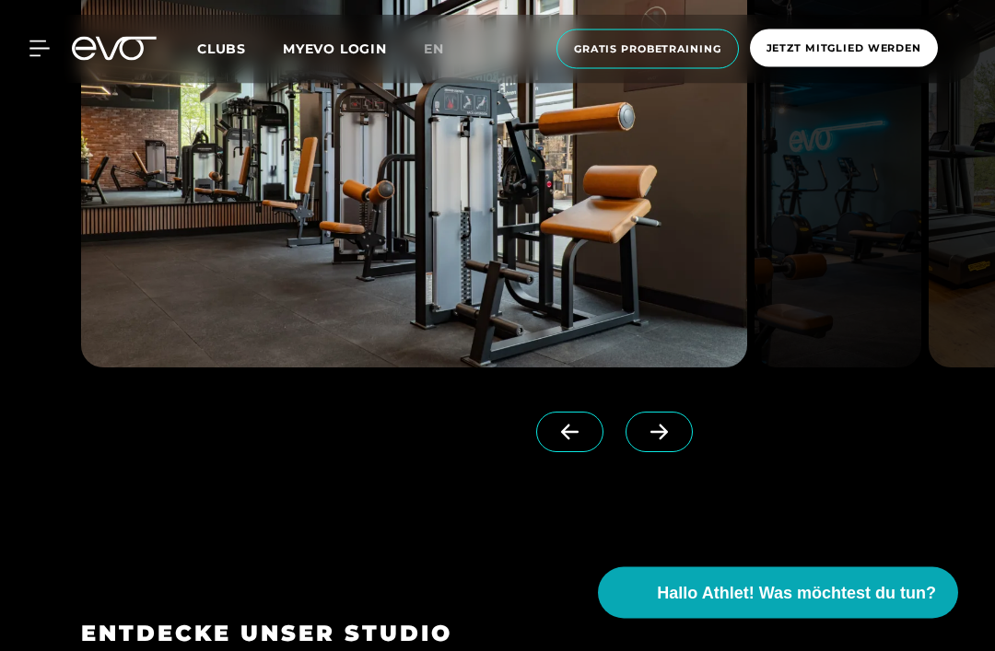
scroll to position [2071, 0]
click at [665, 440] on icon at bounding box center [658, 433] width 17 height 16
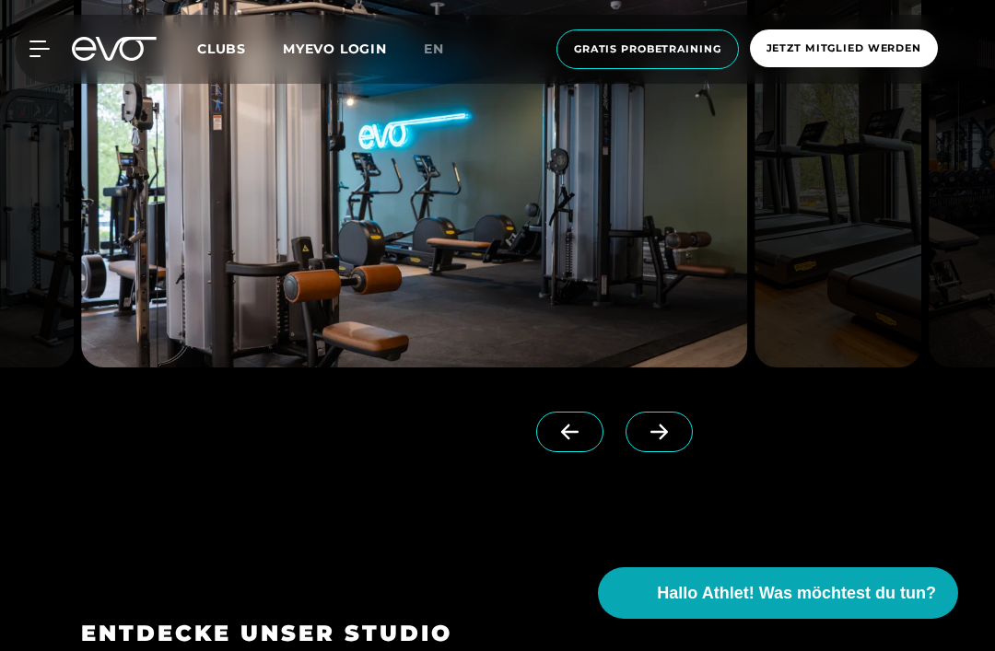
click at [658, 452] on span at bounding box center [658, 432] width 67 height 41
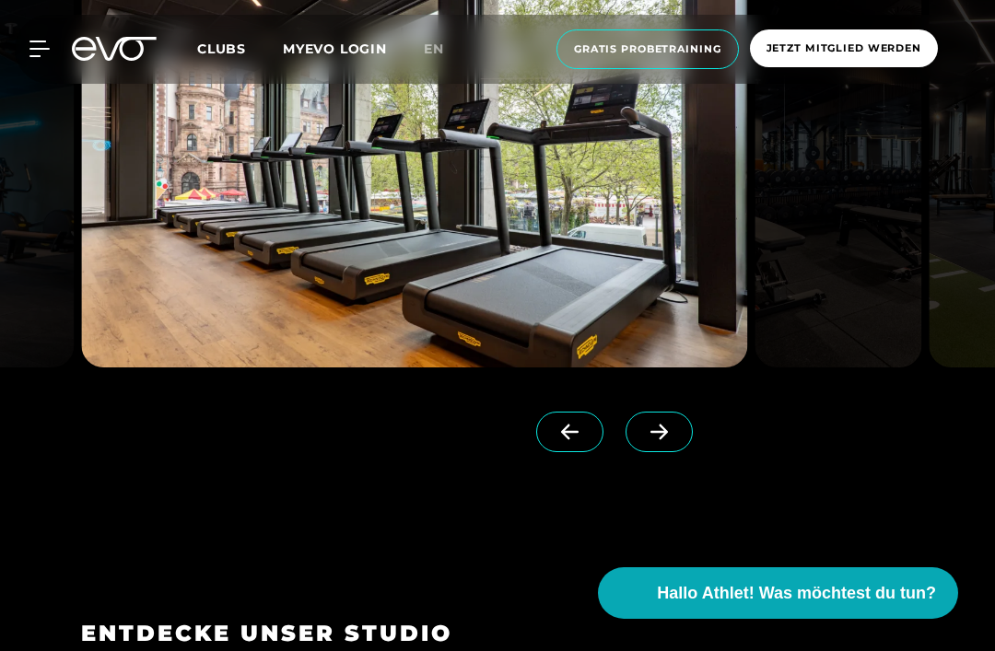
click at [655, 440] on icon at bounding box center [659, 432] width 32 height 17
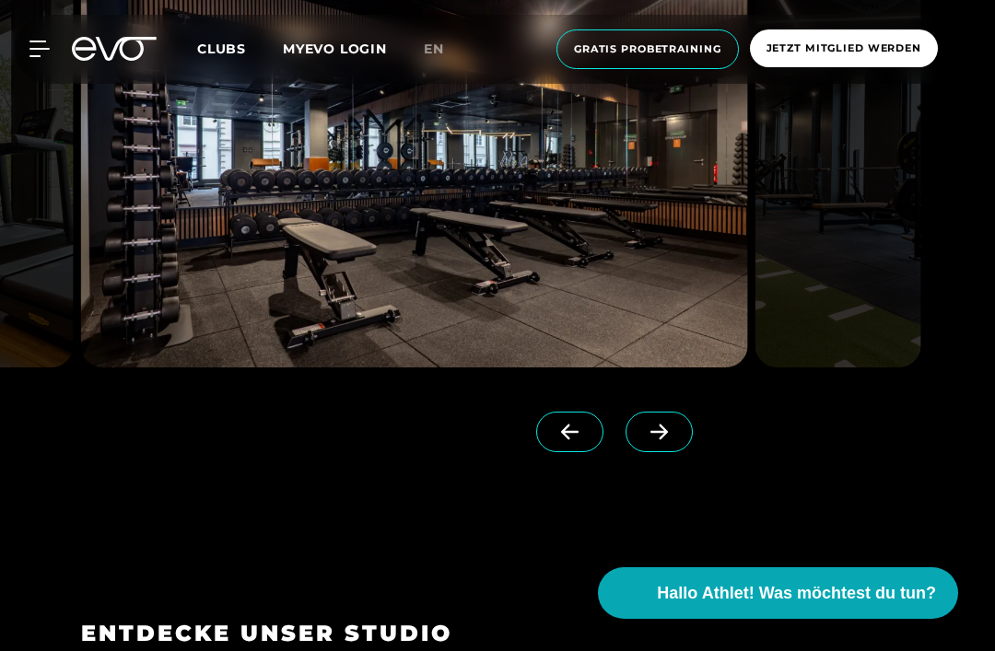
click at [668, 452] on span at bounding box center [658, 432] width 67 height 41
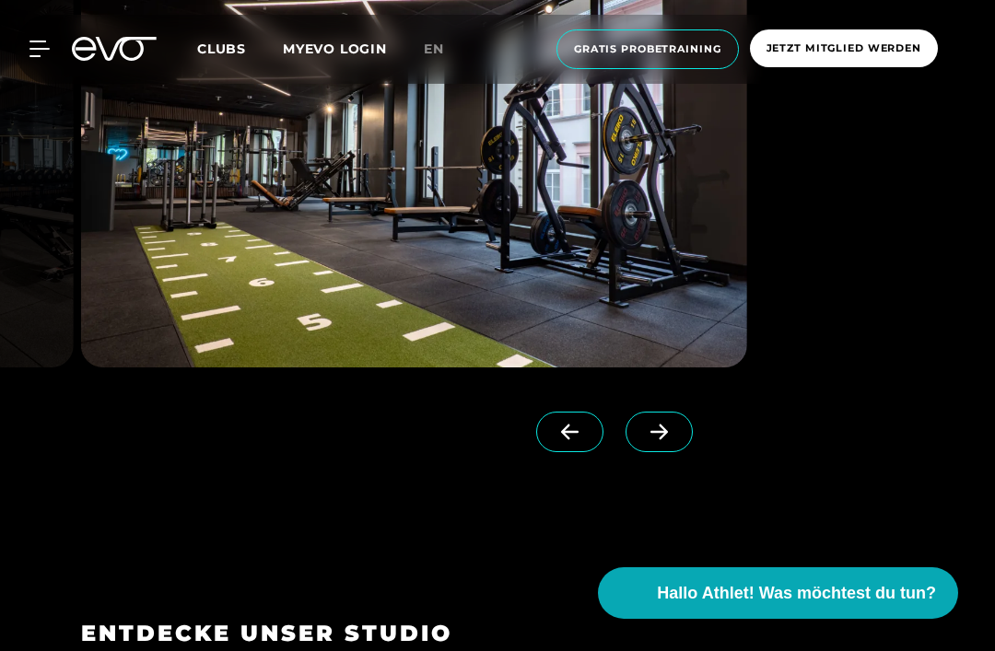
click at [665, 452] on span at bounding box center [658, 432] width 67 height 41
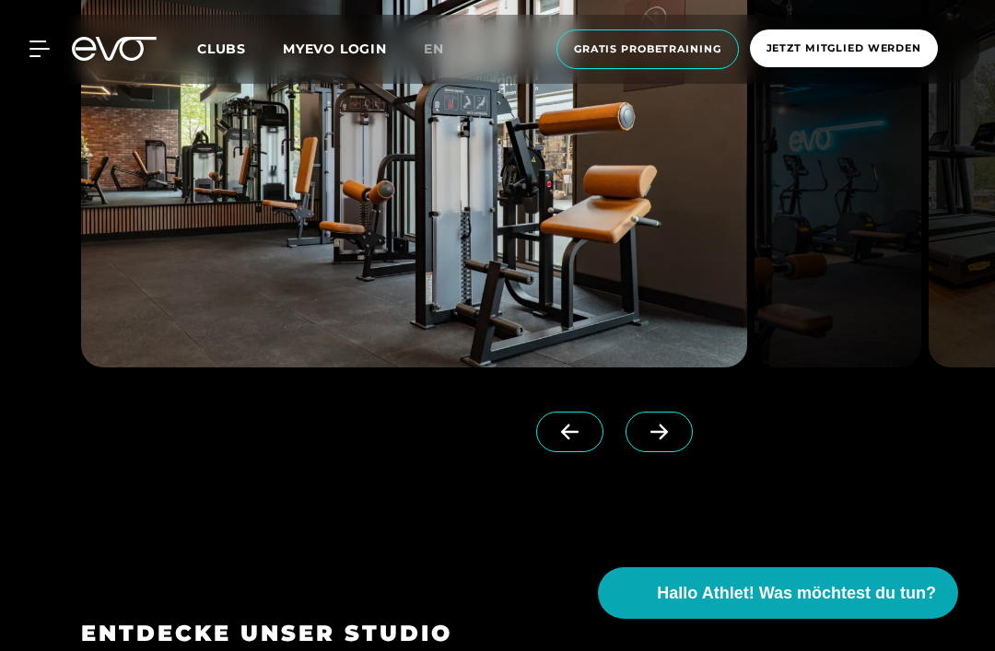
click at [658, 452] on span at bounding box center [658, 432] width 67 height 41
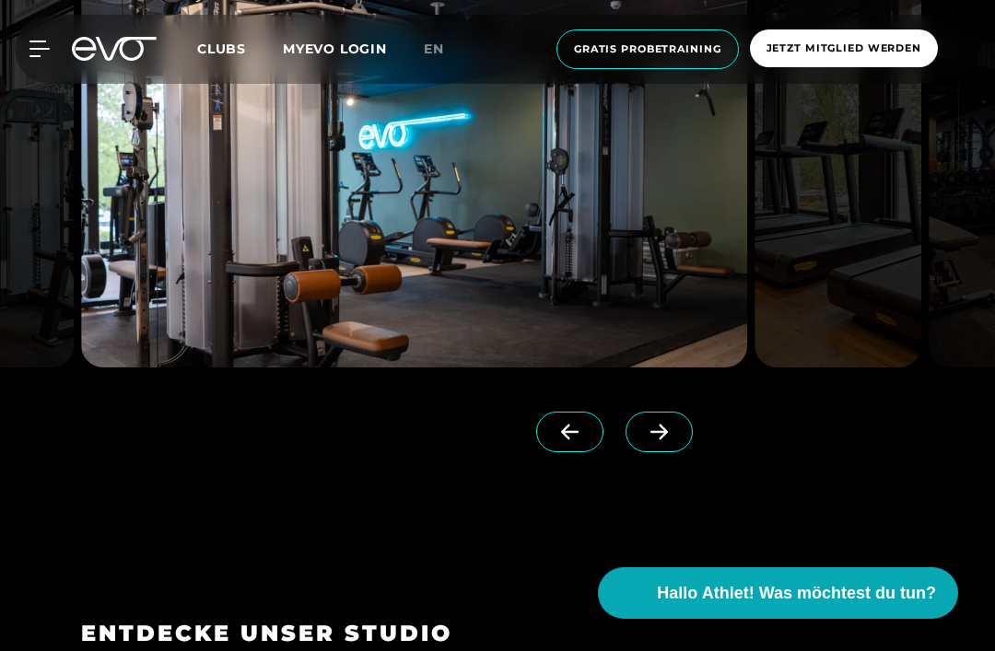
click at [663, 452] on span at bounding box center [658, 432] width 67 height 41
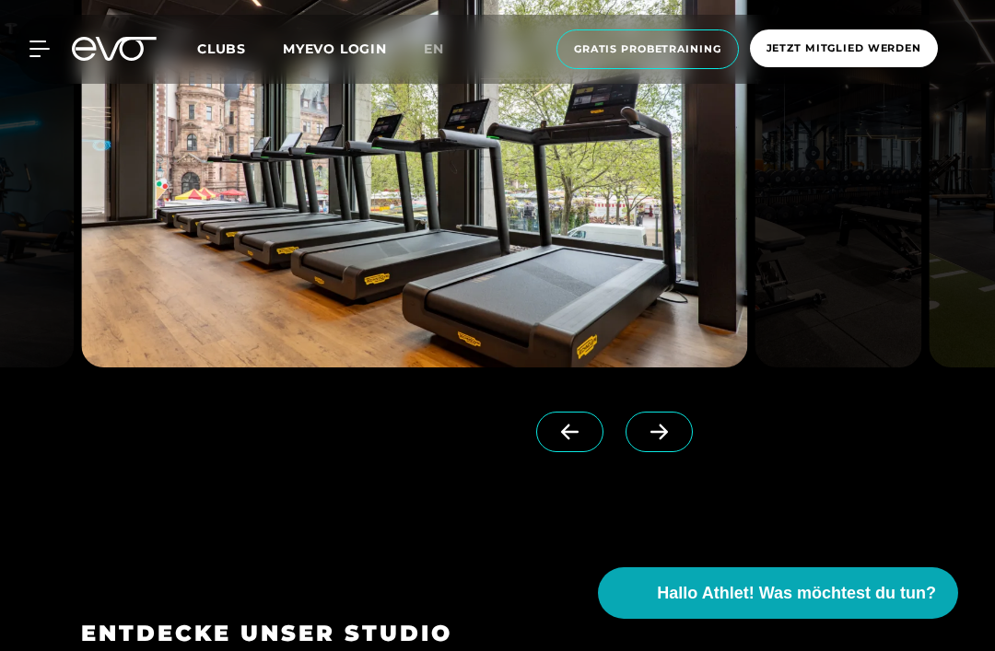
click at [650, 452] on span at bounding box center [658, 432] width 67 height 41
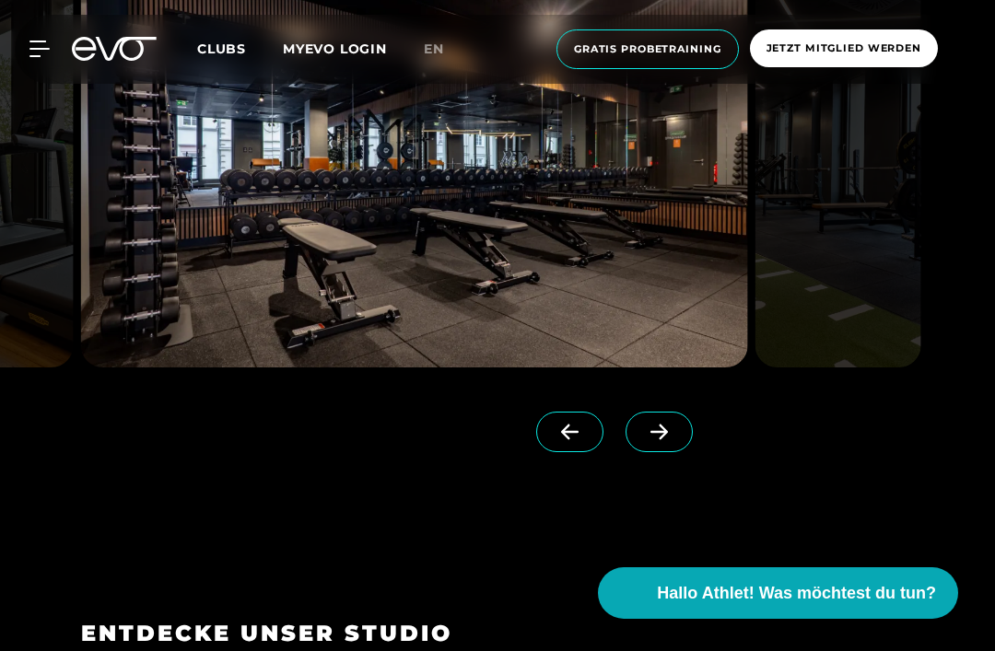
click at [647, 452] on span at bounding box center [658, 432] width 67 height 41
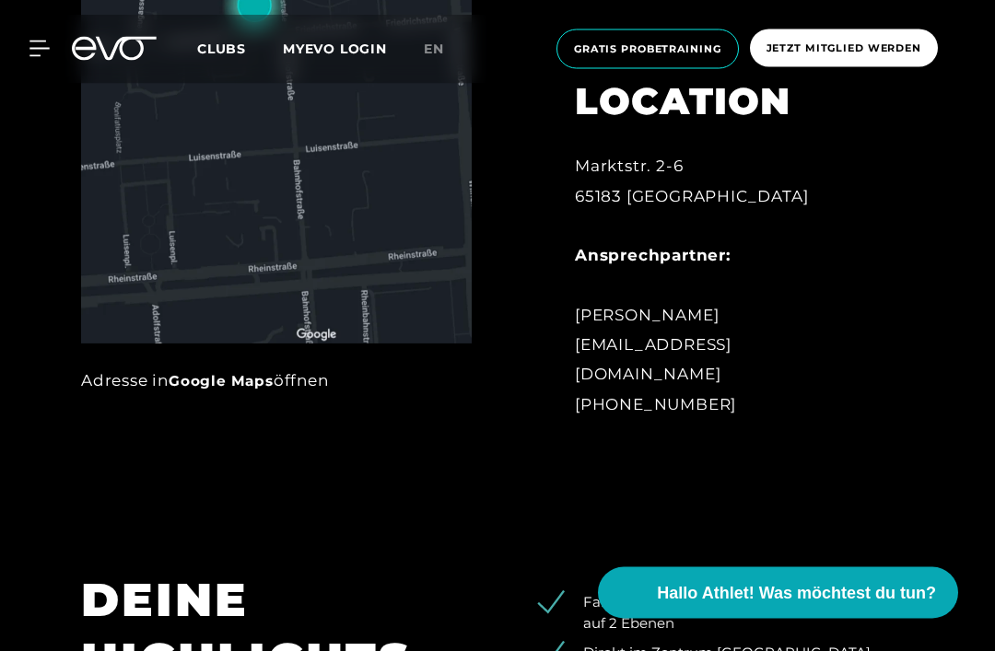
scroll to position [889, 0]
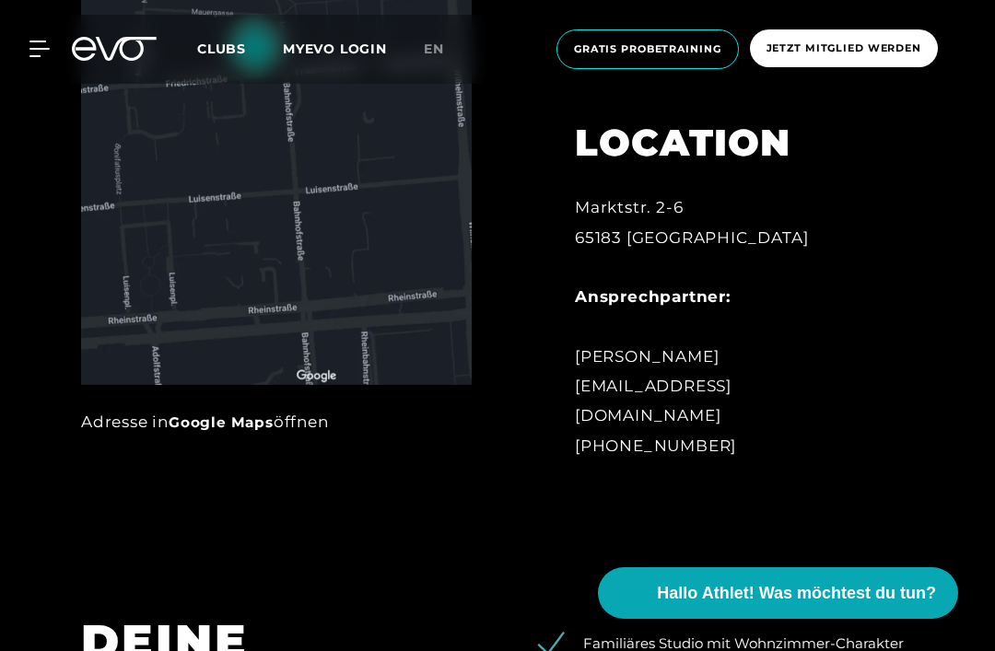
click at [236, 45] on span "Clubs" at bounding box center [221, 49] width 49 height 17
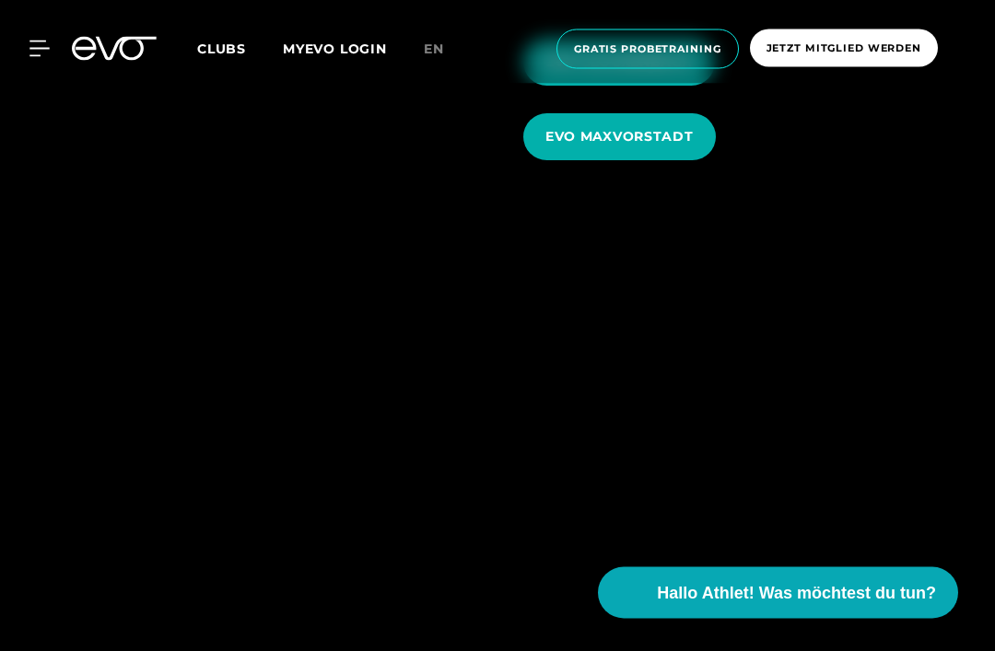
scroll to position [5254, 0]
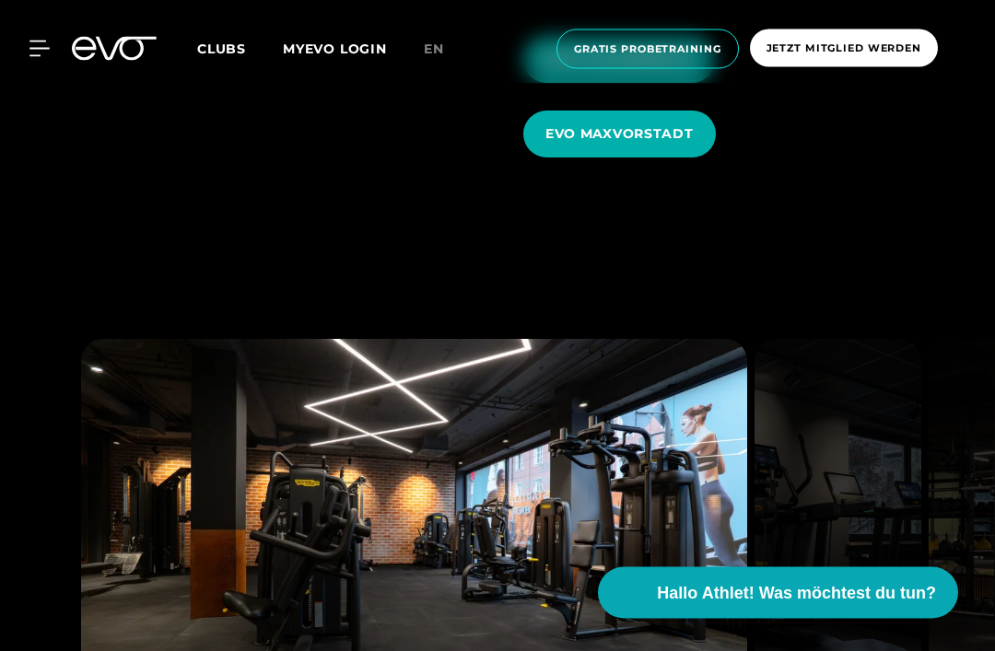
click at [668, 70] on span "EVO GLOCKENBACH" at bounding box center [618, 60] width 147 height 19
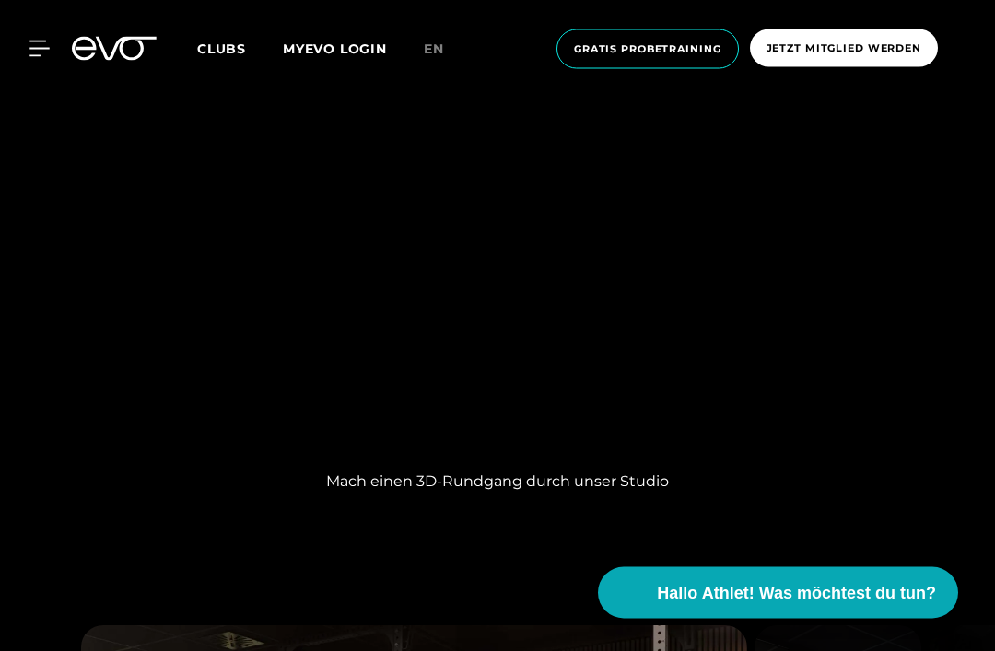
scroll to position [1493, 0]
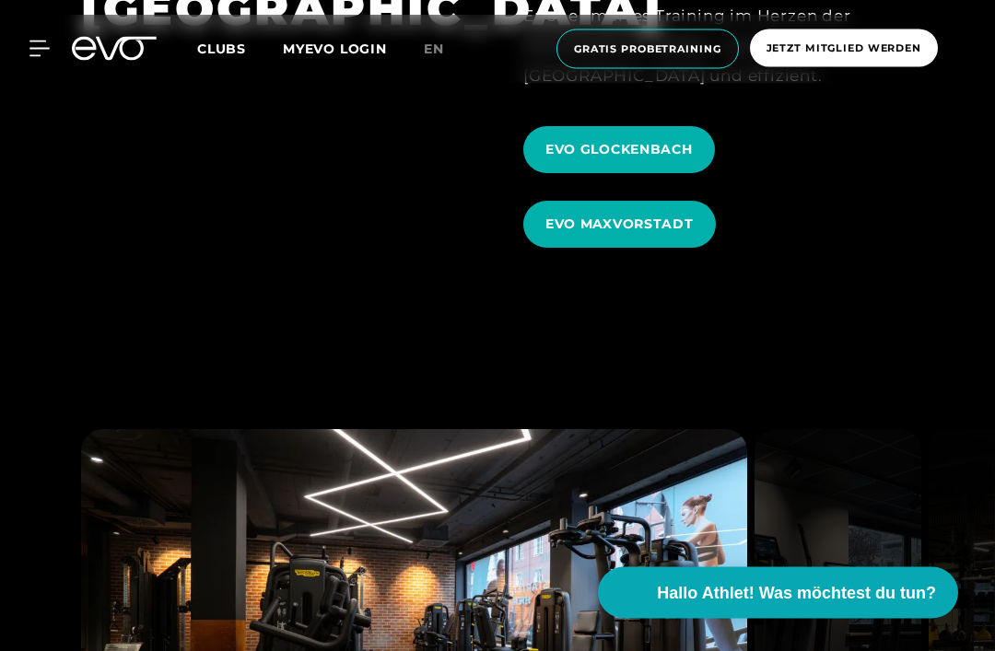
scroll to position [5164, 0]
click at [649, 234] on span "EVO MAXVORSTADT" at bounding box center [619, 224] width 148 height 19
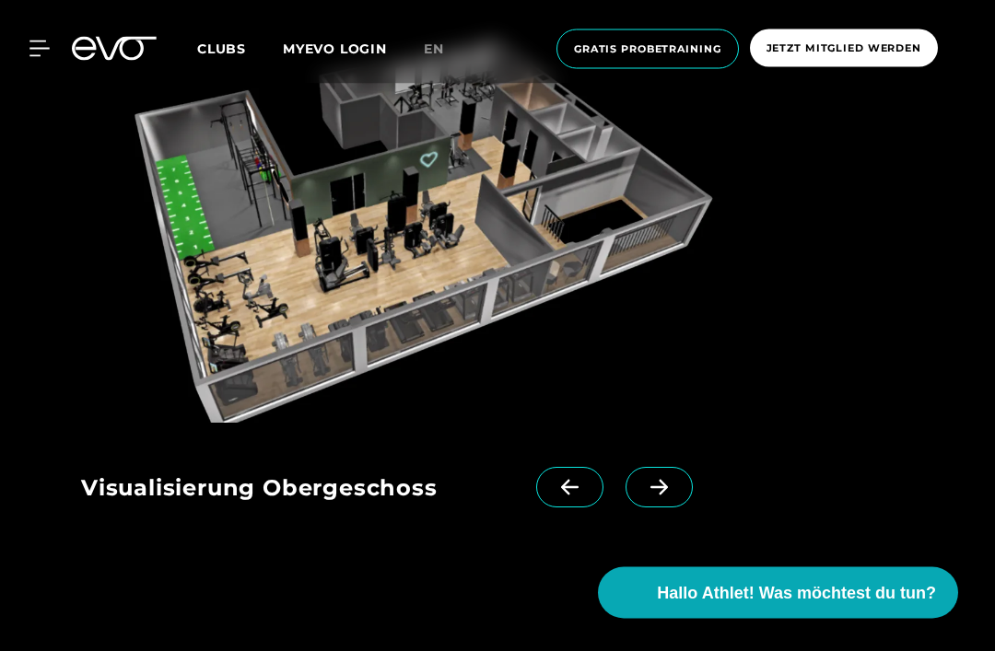
scroll to position [1543, 0]
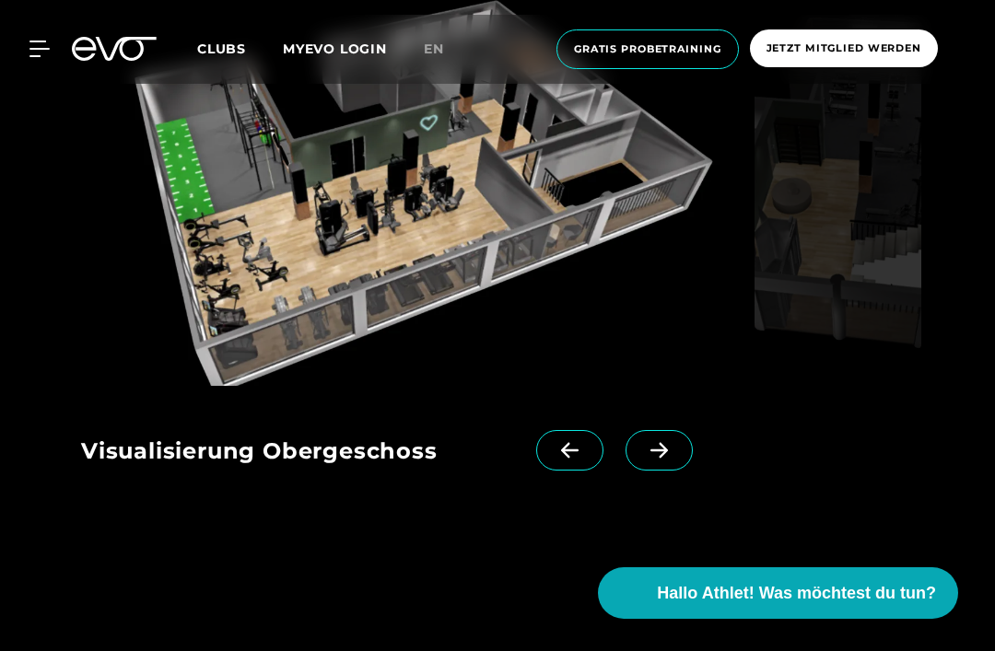
click at [665, 471] on span at bounding box center [658, 450] width 67 height 41
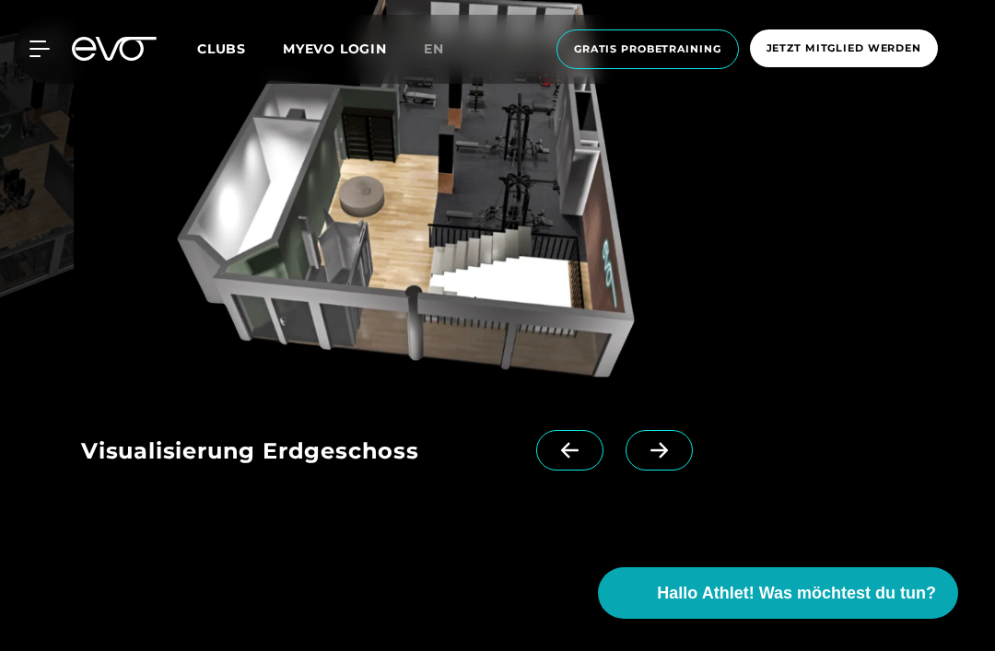
click at [677, 471] on span at bounding box center [658, 450] width 67 height 41
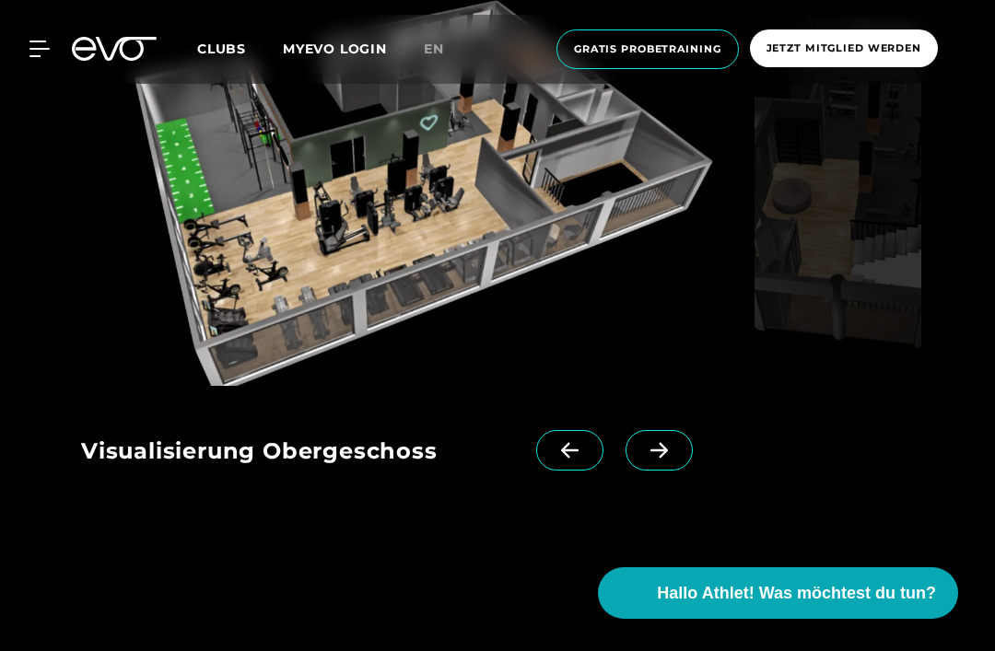
scroll to position [1601, 0]
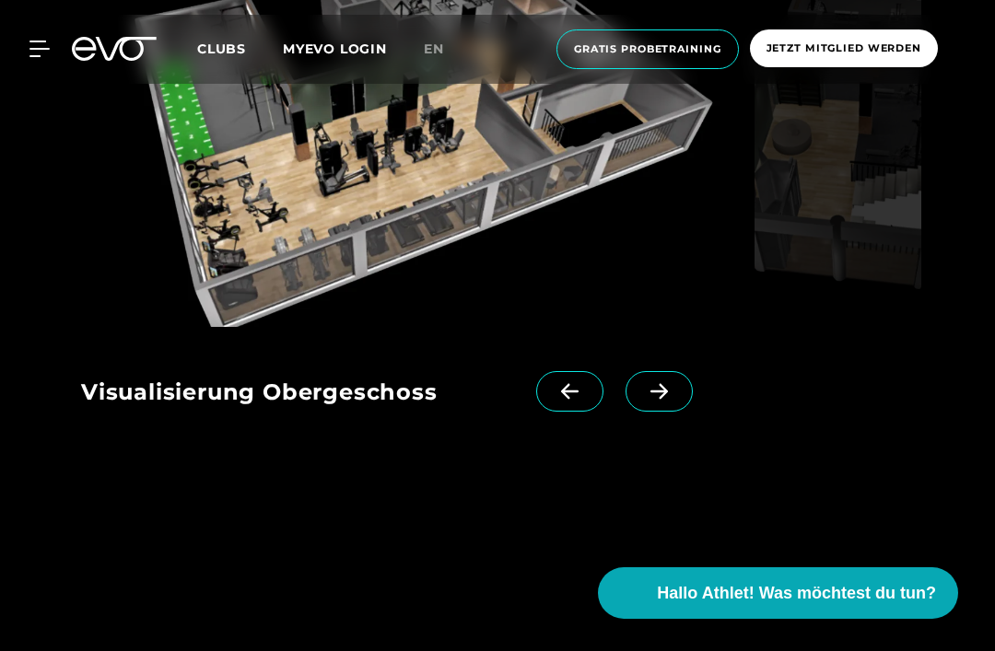
click at [221, 53] on span "Clubs" at bounding box center [221, 49] width 49 height 17
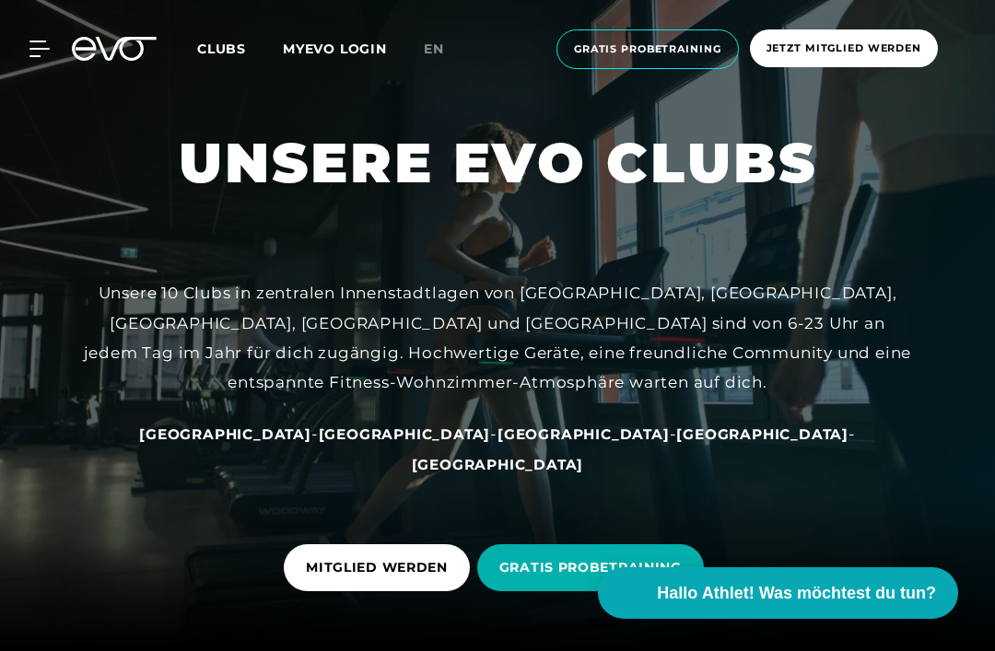
click at [216, 53] on span "Clubs" at bounding box center [221, 49] width 49 height 17
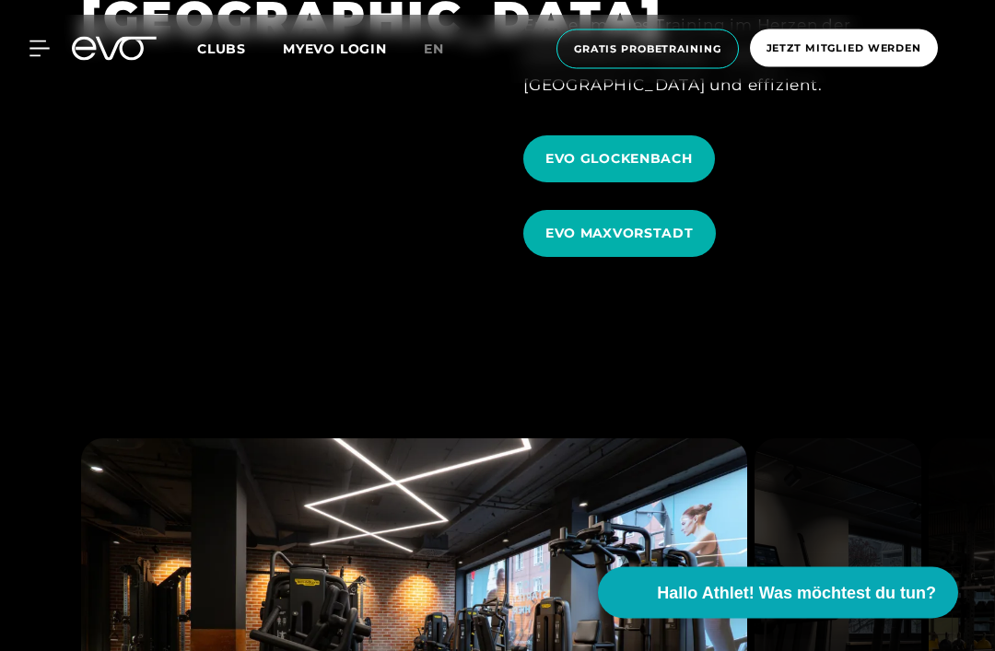
scroll to position [5317, 0]
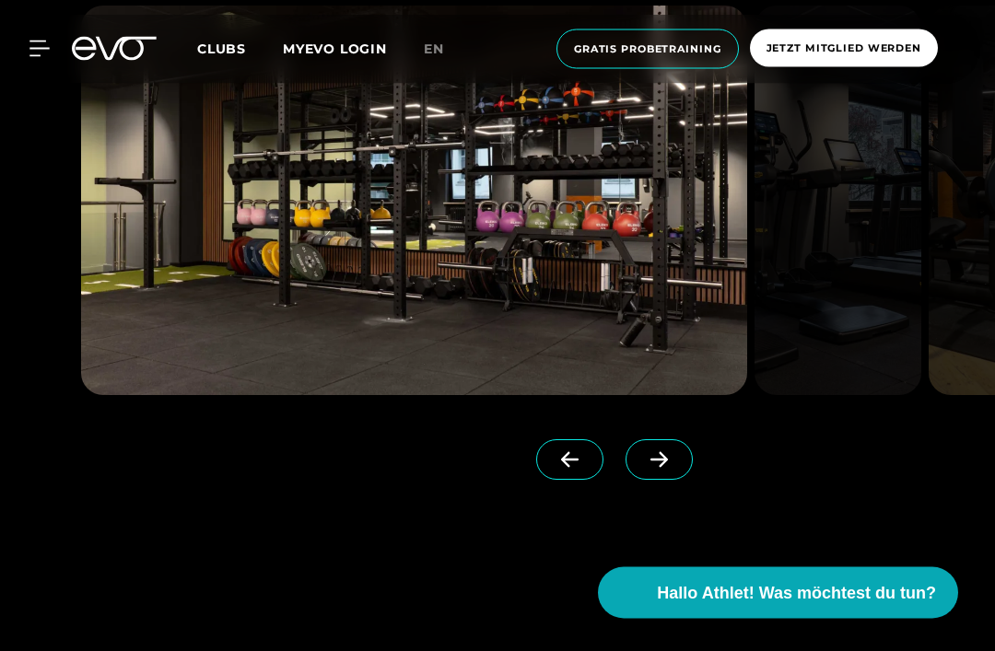
scroll to position [2054, 0]
click at [661, 468] on icon at bounding box center [658, 460] width 17 height 16
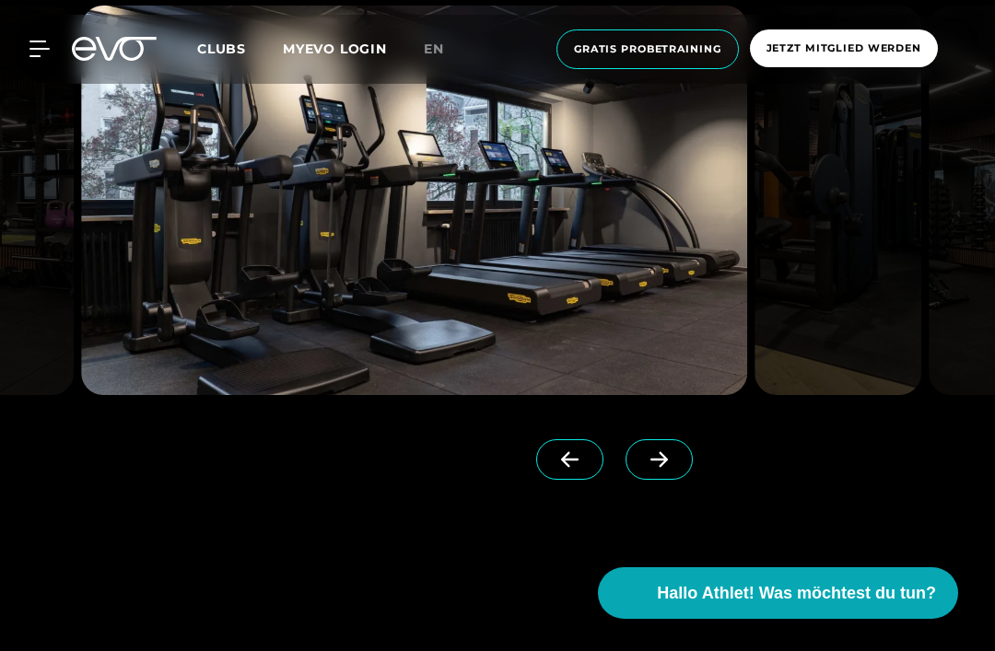
click at [657, 480] on span at bounding box center [658, 459] width 67 height 41
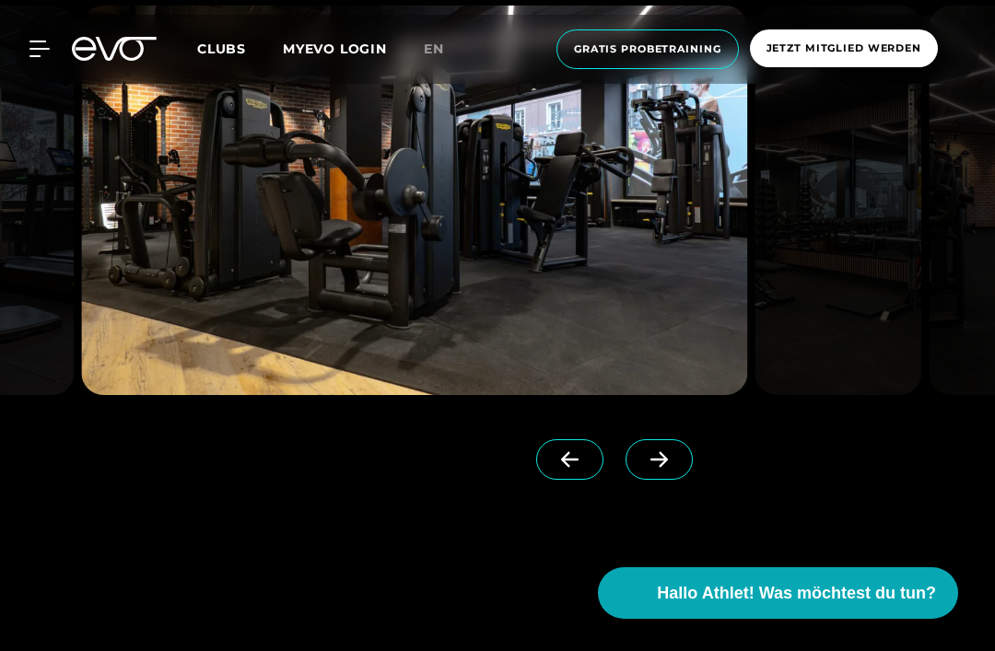
click at [657, 468] on icon at bounding box center [659, 459] width 32 height 17
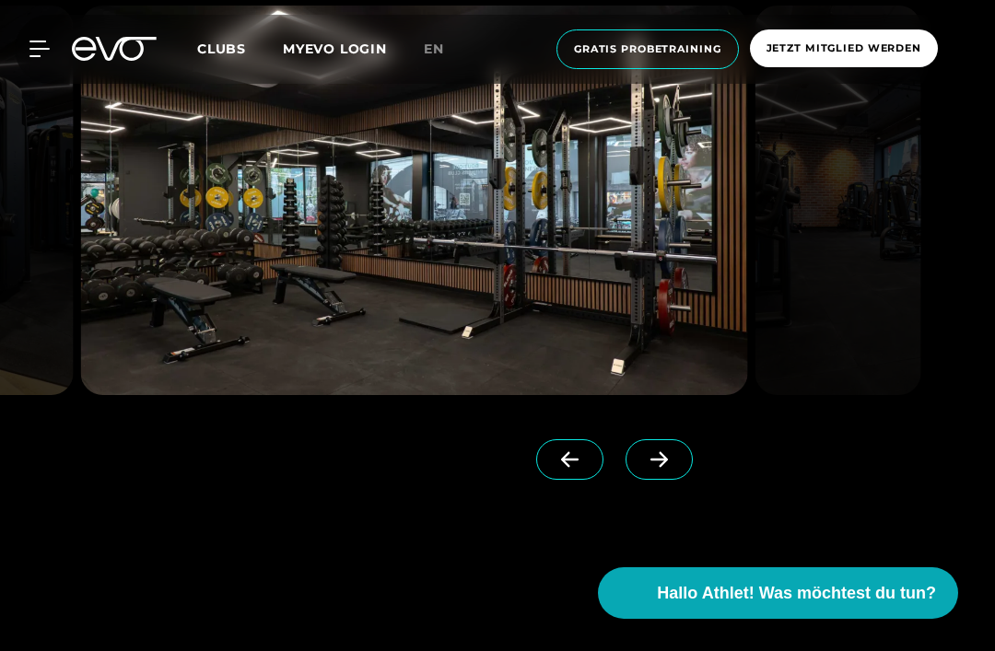
click at [657, 480] on span at bounding box center [658, 459] width 67 height 41
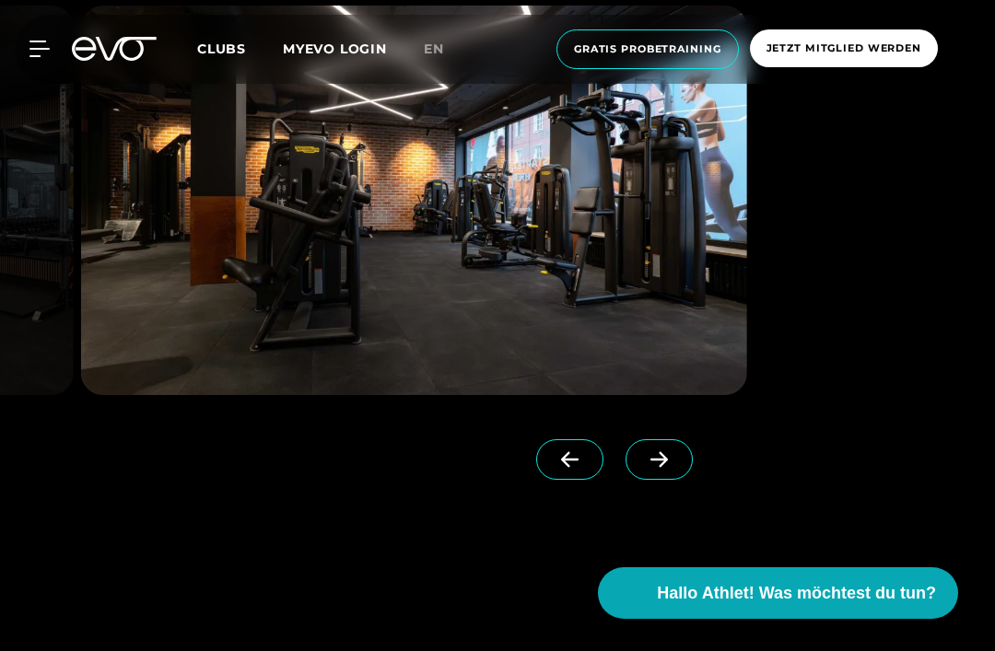
click at [666, 468] on icon at bounding box center [659, 459] width 32 height 17
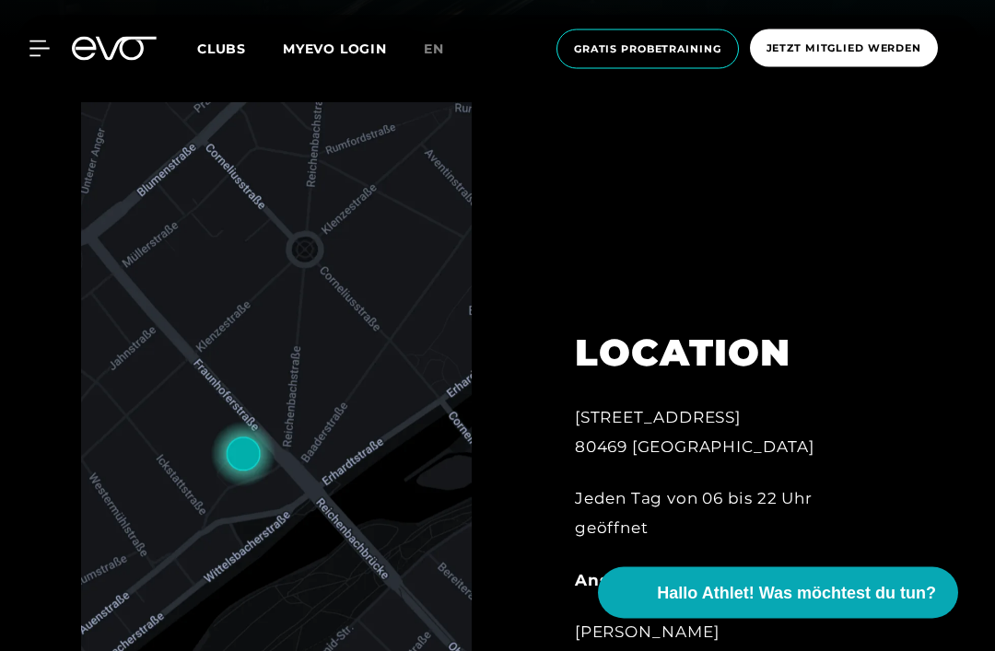
scroll to position [448, 0]
